Goal: Task Accomplishment & Management: Use online tool/utility

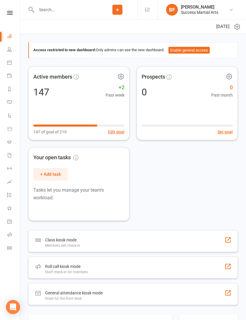
scroll to position [55, 0]
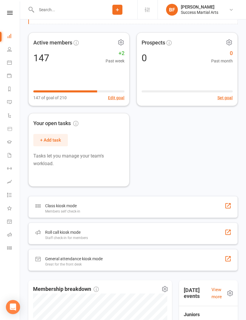
click at [159, 237] on div "Roll call kiosk mode Staff check-in for members" at bounding box center [132, 234] width 209 height 22
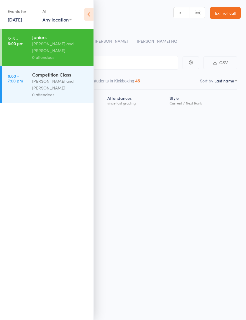
click at [88, 14] on icon at bounding box center [88, 14] width 9 height 12
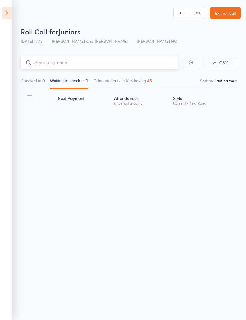
click at [145, 57] on input "search" at bounding box center [99, 63] width 157 height 14
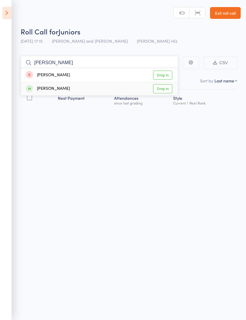
type input "[PERSON_NAME]"
click at [166, 93] on link "Drop in" at bounding box center [162, 88] width 19 height 9
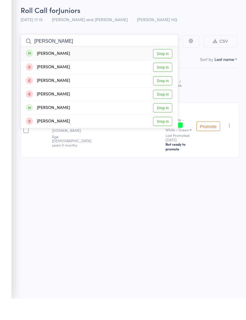
type input "[PERSON_NAME]"
click at [166, 71] on link "Drop in" at bounding box center [162, 75] width 19 height 9
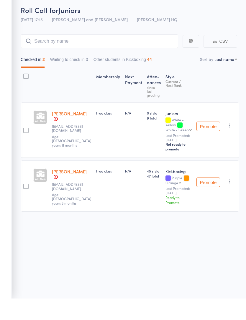
click at [206, 199] on button "Promote" at bounding box center [208, 203] width 24 height 9
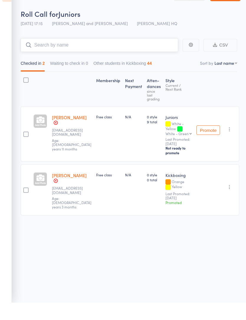
click at [117, 59] on input "search" at bounding box center [99, 63] width 157 height 14
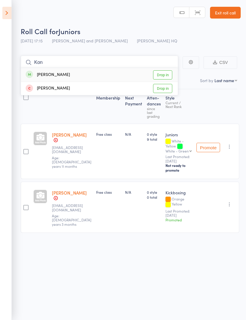
type input "Kon"
click at [166, 70] on link "Drop in" at bounding box center [162, 74] width 19 height 9
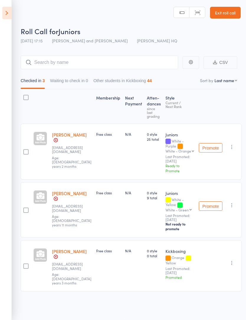
click at [72, 133] on link "[PERSON_NAME]" at bounding box center [69, 135] width 35 height 6
click at [133, 60] on input "search" at bounding box center [99, 63] width 157 height 14
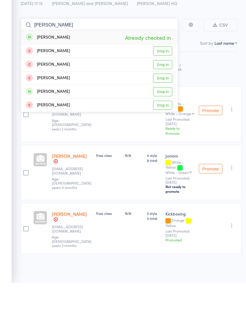
type input "[PERSON_NAME]"
click at [167, 125] on link "Drop in" at bounding box center [162, 129] width 19 height 9
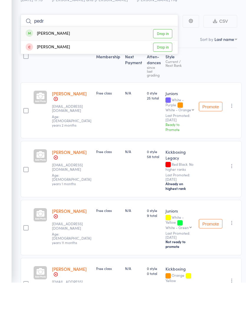
type input "pedr"
click at [166, 67] on link "Drop in" at bounding box center [162, 71] width 19 height 9
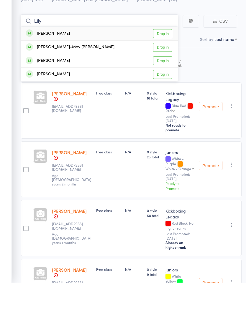
type input "Lily"
click at [164, 67] on link "Drop in" at bounding box center [162, 71] width 19 height 9
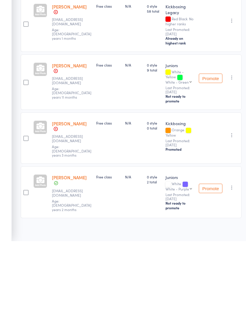
scroll to position [0, 0]
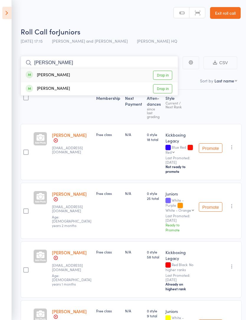
type input "[PERSON_NAME]"
click at [165, 75] on link "Drop in" at bounding box center [162, 75] width 19 height 9
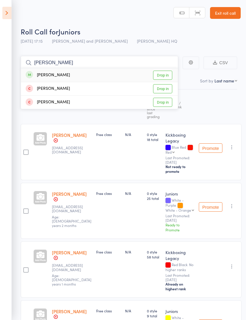
type input "[PERSON_NAME]"
click at [159, 79] on link "Drop in" at bounding box center [162, 75] width 19 height 9
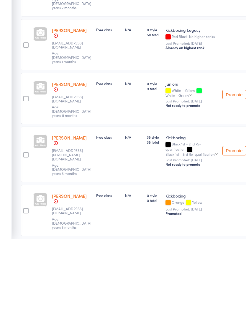
scroll to position [119, 0]
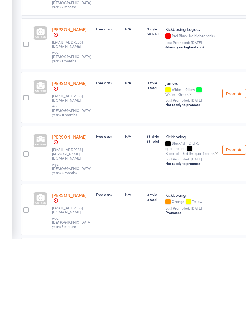
click at [234, 266] on div "Undo check-in Undo promotion Send message Add Note Add Task Add Flag Remove Mar…" at bounding box center [242, 291] width 45 height 51
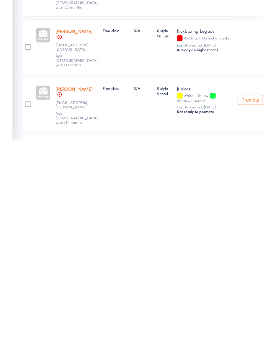
scroll to position [0, 0]
